Goal: Communication & Community: Answer question/provide support

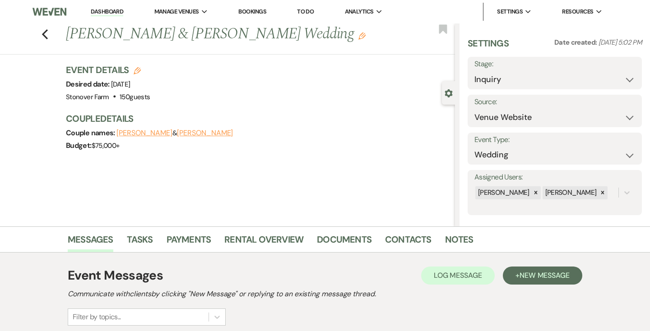
select select "5"
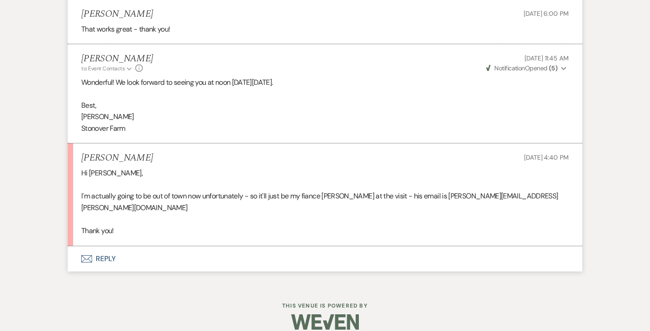
click at [104, 246] on button "Envelope Reply" at bounding box center [325, 258] width 515 height 25
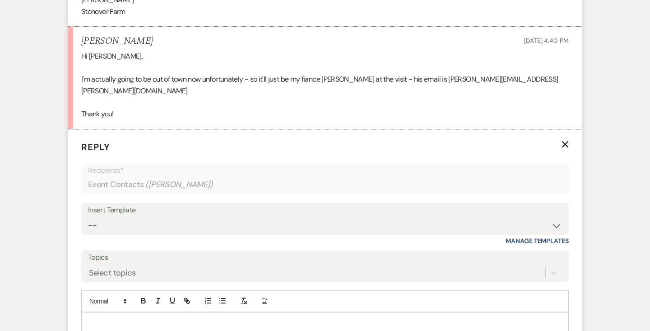
scroll to position [1171, 0]
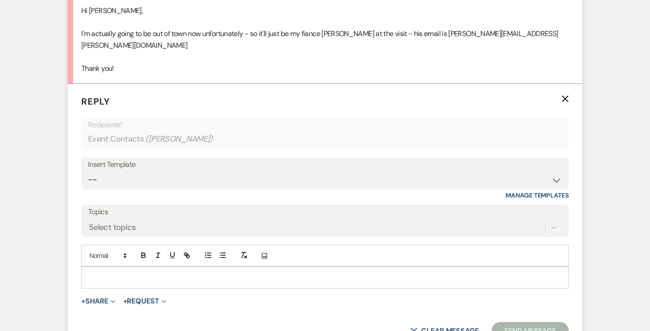
click at [139, 273] on p at bounding box center [324, 278] width 473 height 10
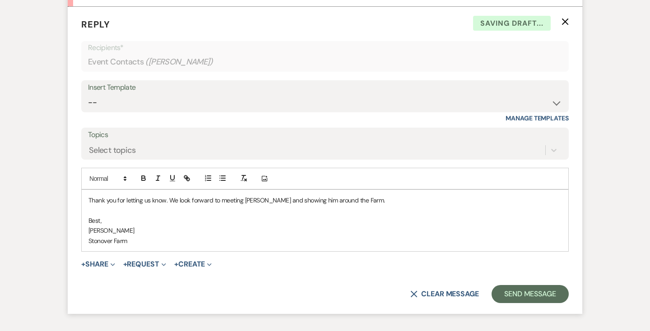
scroll to position [1250, 0]
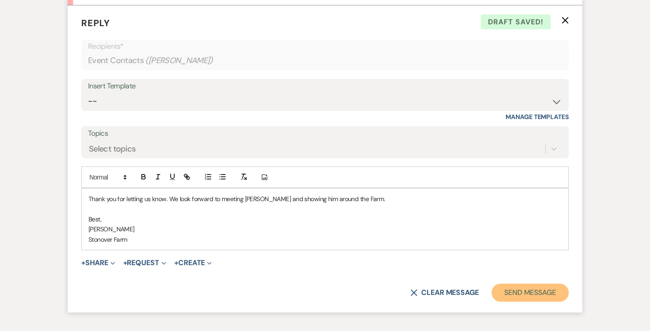
click at [529, 284] on button "Send Message" at bounding box center [530, 293] width 77 height 18
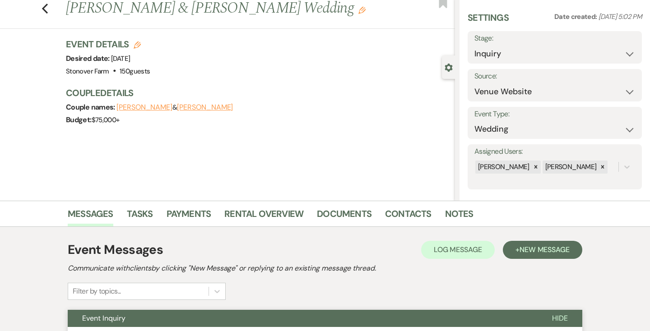
scroll to position [0, 0]
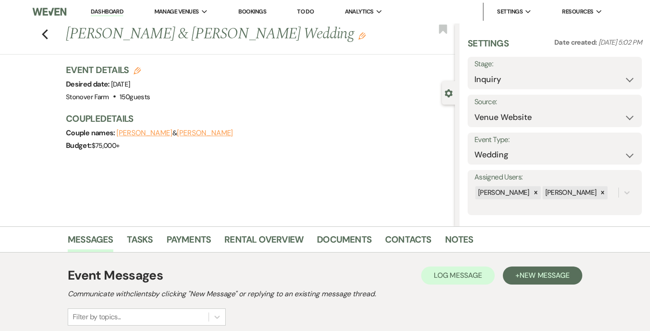
click at [108, 10] on link "Dashboard" at bounding box center [107, 12] width 32 height 9
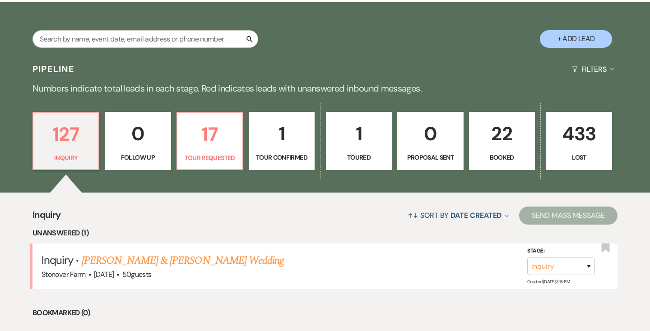
scroll to position [162, 0]
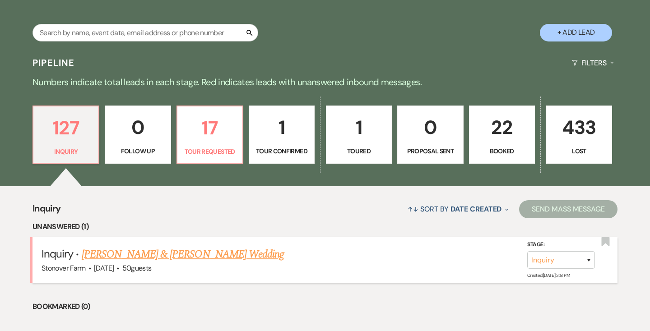
click at [168, 251] on link "[PERSON_NAME] & [PERSON_NAME] Wedding" at bounding box center [183, 254] width 202 height 16
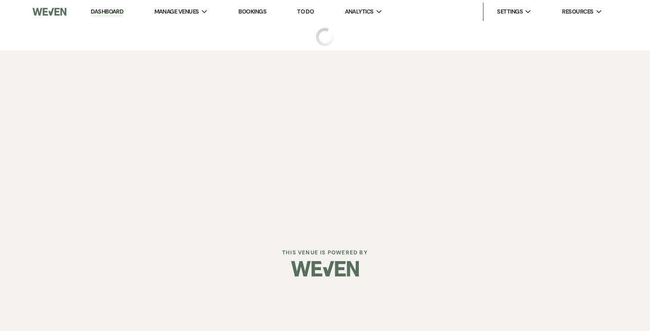
select select "5"
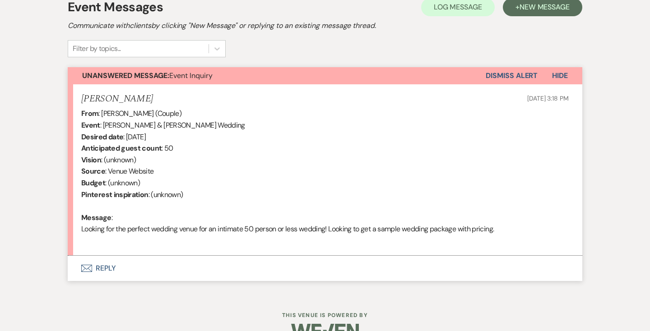
scroll to position [273, 0]
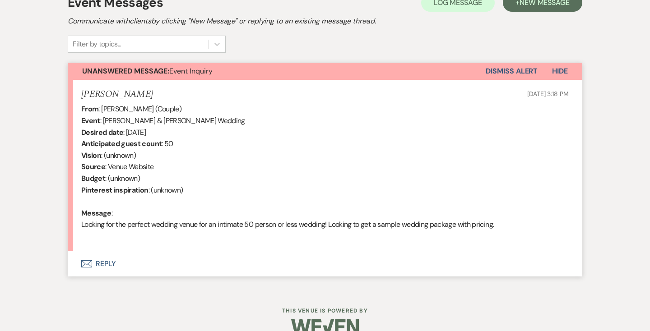
click at [104, 263] on button "Envelope Reply" at bounding box center [325, 263] width 515 height 25
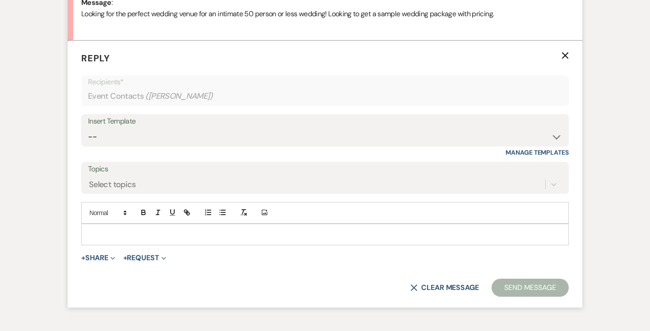
scroll to position [492, 0]
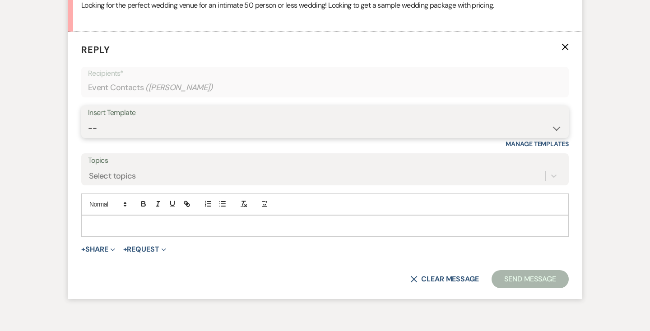
click at [144, 129] on select "-- Weven Planning Portal Introduction (Booked Events) Contract (Pre-Booked Lead…" at bounding box center [325, 129] width 474 height 18
select select "2446"
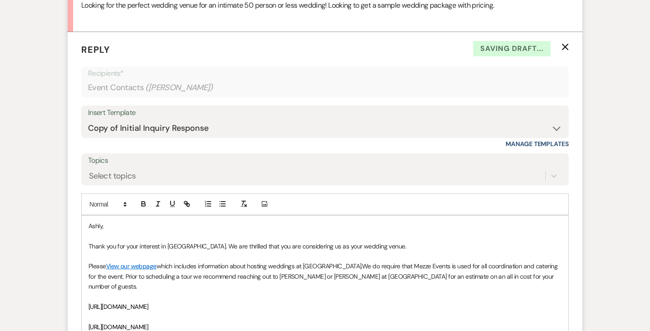
click at [89, 226] on p "Ashly," at bounding box center [324, 226] width 473 height 10
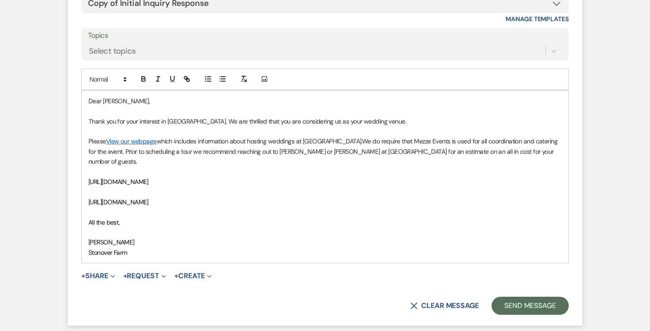
scroll to position [640, 0]
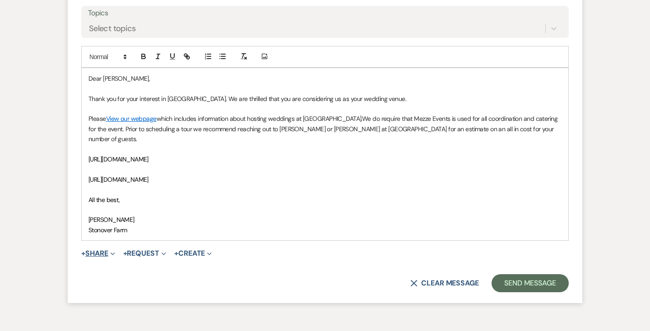
click at [115, 252] on icon "Expand" at bounding box center [113, 254] width 5 height 5
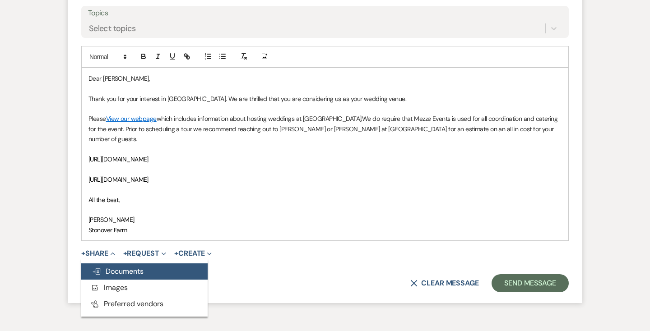
click at [118, 267] on span "Doc Upload Documents" at bounding box center [117, 271] width 51 height 9
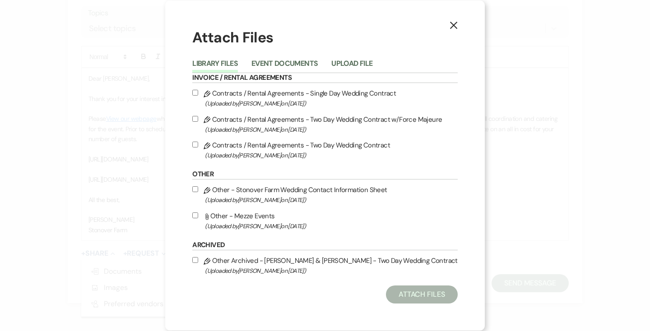
click at [198, 217] on input "Attach File Other - Mezze Events (Uploaded by [PERSON_NAME] on [DATE] )" at bounding box center [195, 216] width 6 height 6
checkbox input "true"
click at [418, 293] on button "Attach Files" at bounding box center [422, 295] width 72 height 18
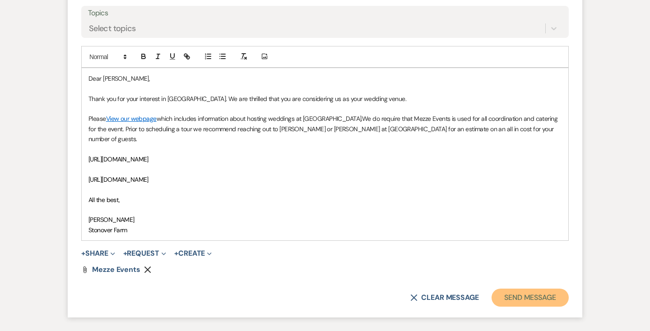
click at [518, 289] on button "Send Message" at bounding box center [530, 298] width 77 height 18
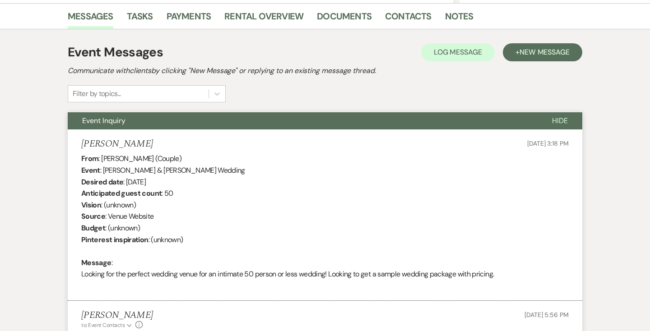
scroll to position [0, 0]
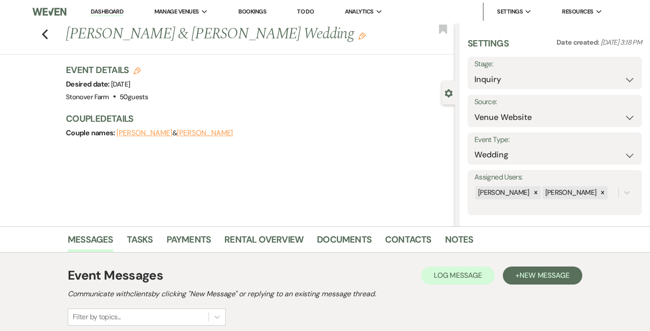
click at [106, 9] on link "Dashboard" at bounding box center [107, 12] width 32 height 9
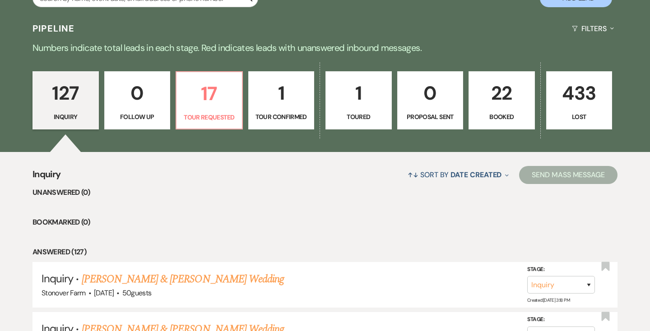
scroll to position [199, 0]
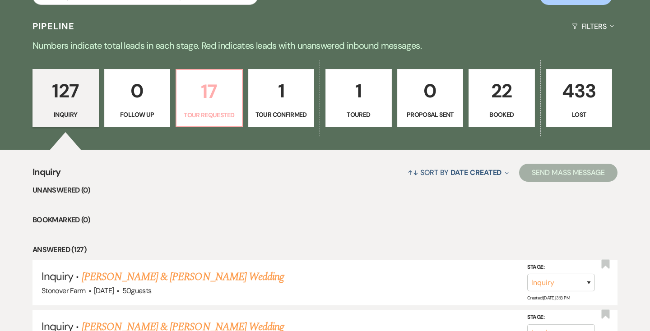
click at [209, 95] on p "17" at bounding box center [209, 91] width 55 height 30
select select "2"
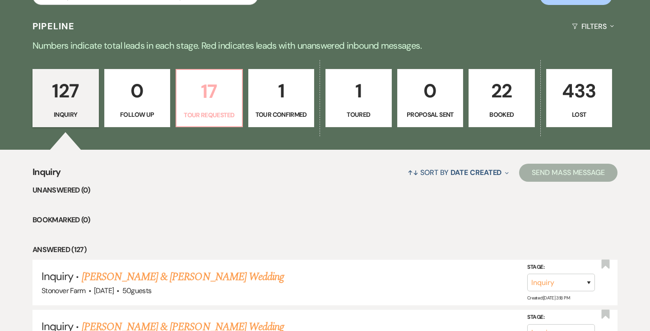
select select "2"
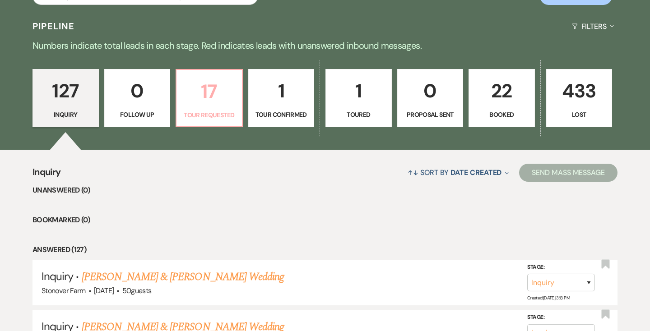
select select "2"
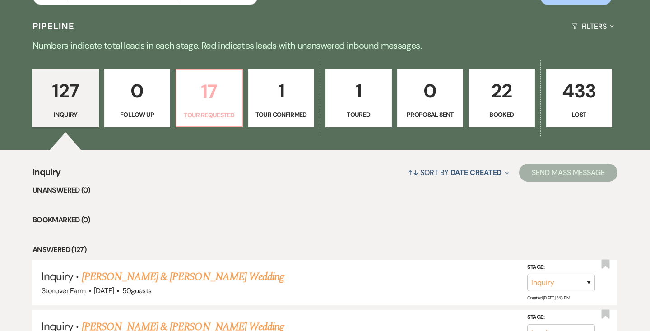
select select "2"
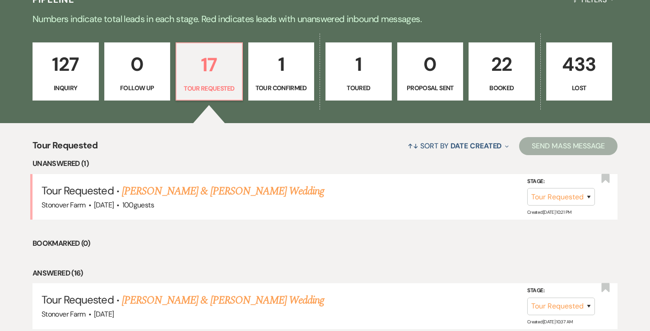
scroll to position [226, 0]
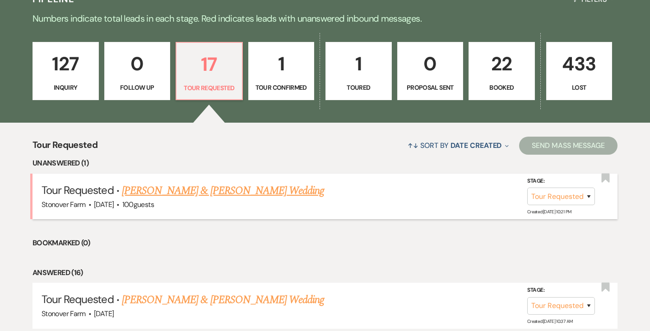
click at [224, 197] on link "[PERSON_NAME] & [PERSON_NAME] Wedding" at bounding box center [223, 191] width 202 height 16
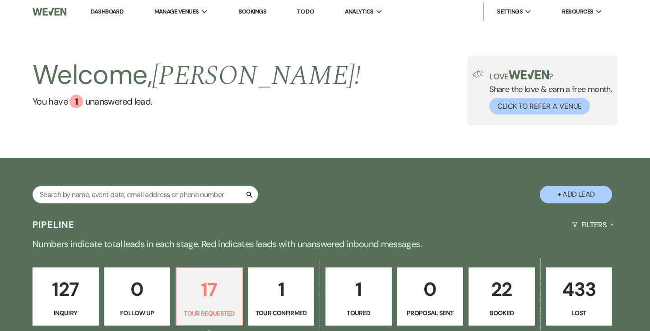
select select "2"
select select "5"
